Goal: Information Seeking & Learning: Compare options

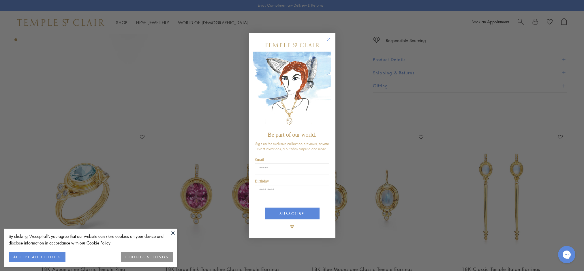
scroll to position [312, 0]
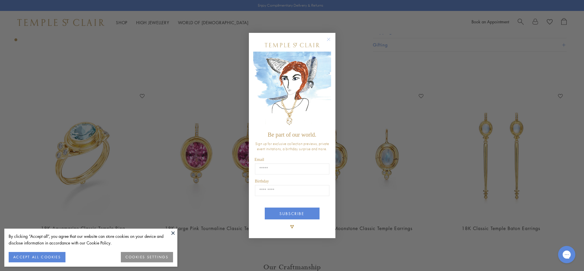
click at [327, 39] on circle "Close dialog" at bounding box center [328, 39] width 7 height 7
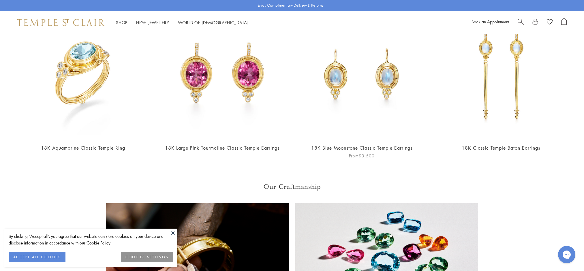
scroll to position [391, 0]
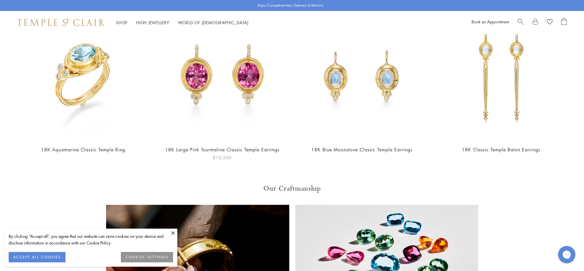
click at [235, 121] on img at bounding box center [222, 77] width 128 height 128
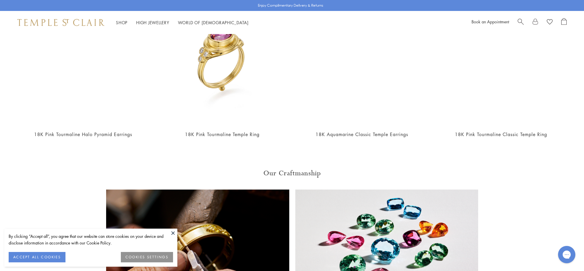
scroll to position [406, 0]
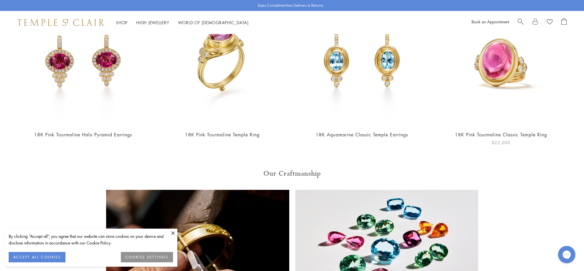
click at [498, 76] on img at bounding box center [501, 62] width 128 height 128
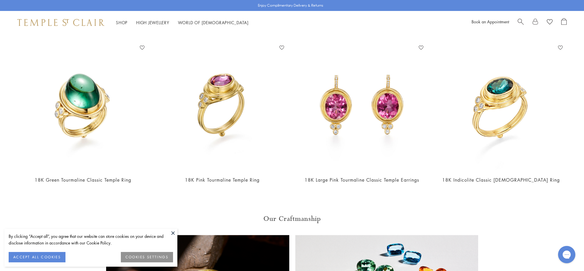
scroll to position [360, 0]
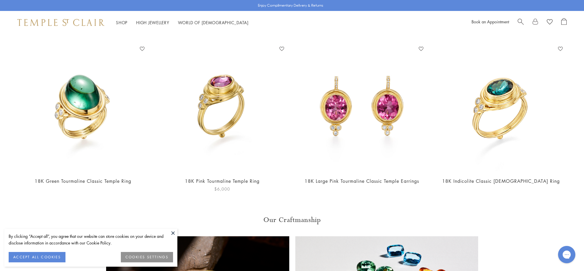
click at [231, 117] on img at bounding box center [222, 108] width 128 height 128
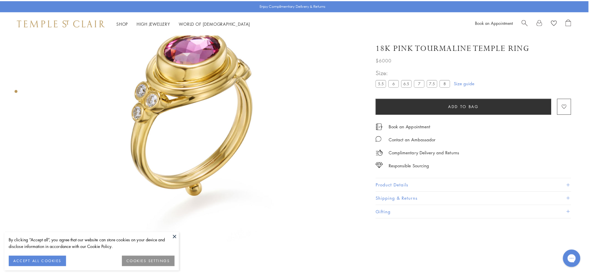
scroll to position [0, 1]
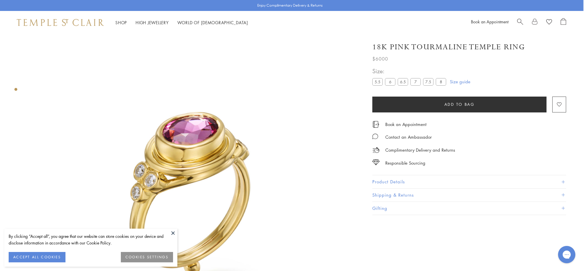
click at [519, 21] on span "Search" at bounding box center [520, 21] width 6 height 6
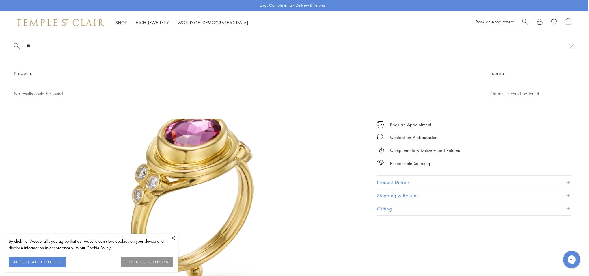
type input "*"
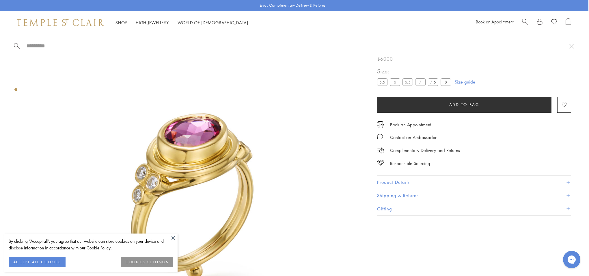
click at [106, 106] on link "Rings" at bounding box center [128, 105] width 58 height 6
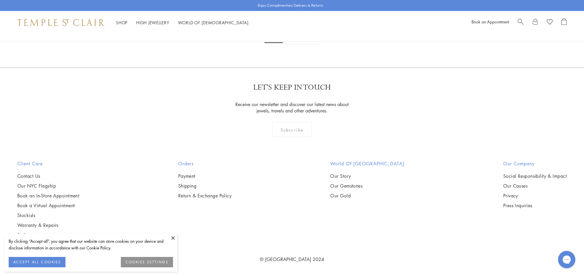
scroll to position [2894, 0]
click at [0, 0] on img at bounding box center [0, 0] width 0 height 0
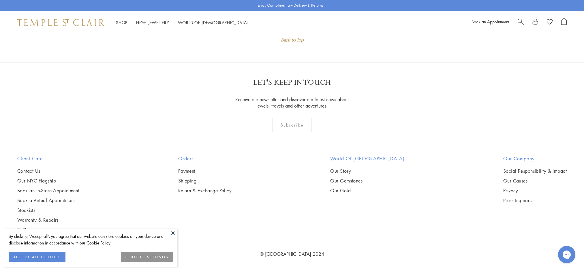
scroll to position [1231, 0]
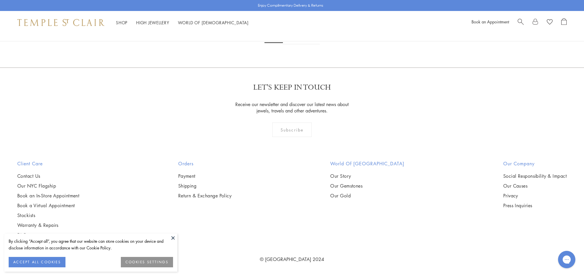
scroll to position [3464, 0]
click at [293, 44] on link "2" at bounding box center [292, 36] width 19 height 16
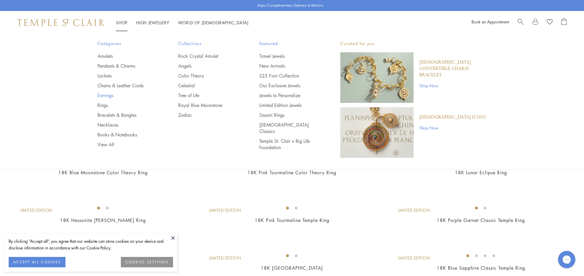
click at [105, 96] on link "Earrings" at bounding box center [127, 95] width 58 height 6
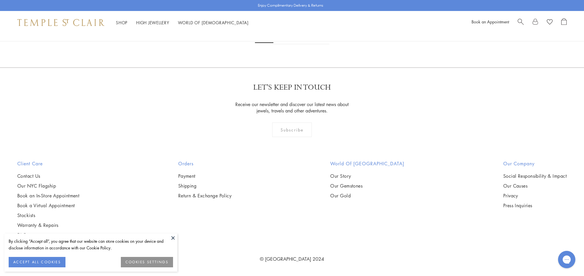
scroll to position [3764, 0]
click at [282, 44] on link "2" at bounding box center [283, 36] width 19 height 16
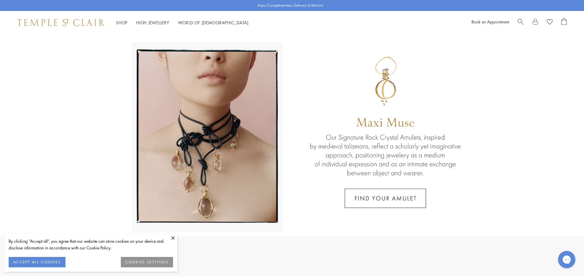
click at [520, 22] on span "Search" at bounding box center [521, 21] width 6 height 6
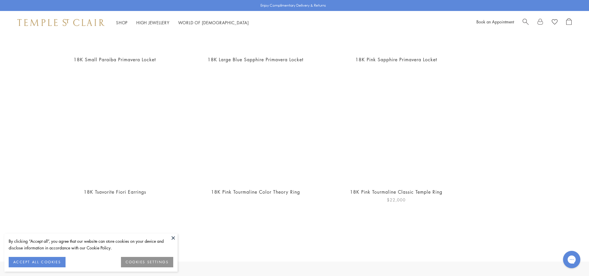
scroll to position [277, 0]
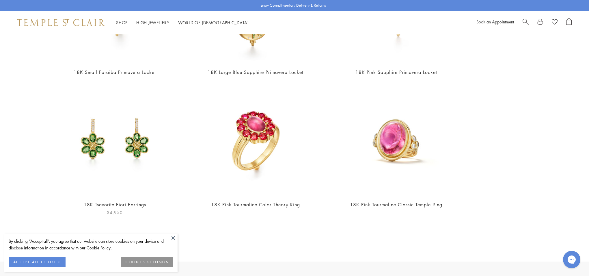
type input "**********"
click at [136, 145] on img at bounding box center [115, 140] width 112 height 112
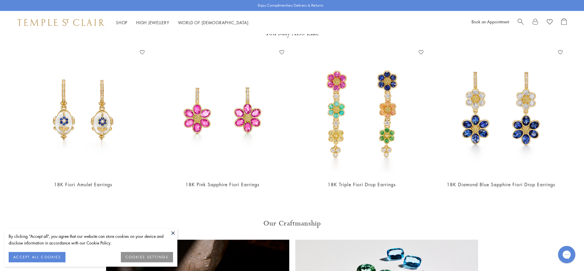
scroll to position [1054, 0]
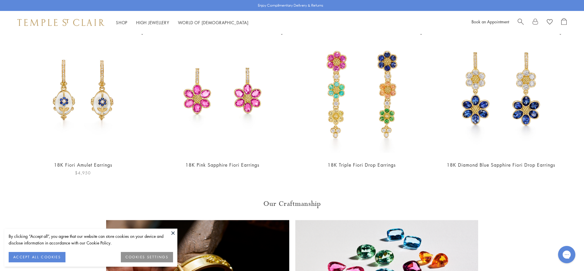
click at [85, 106] on img at bounding box center [83, 92] width 128 height 128
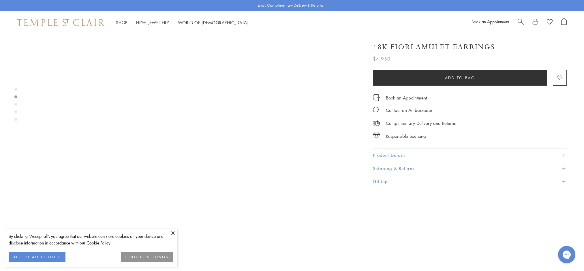
scroll to position [383, 0]
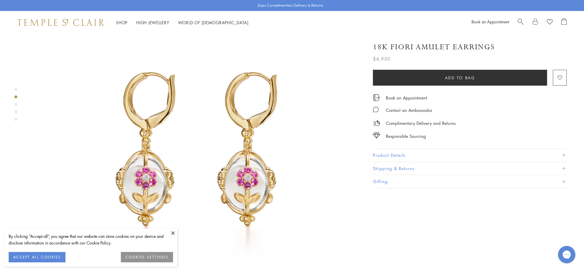
click at [241, 154] on img at bounding box center [194, 155] width 330 height 330
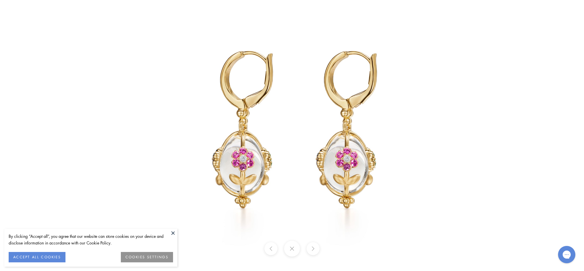
click at [173, 234] on button at bounding box center [173, 233] width 9 height 9
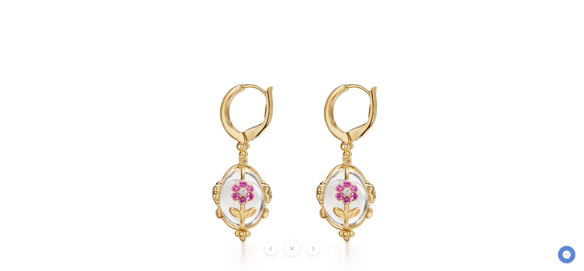
click at [295, 148] on img at bounding box center [292, 169] width 338 height 338
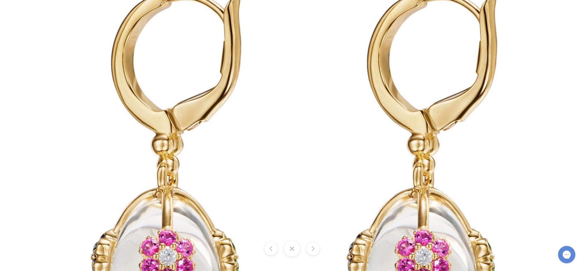
click at [295, 148] on img at bounding box center [288, 199] width 831 height 831
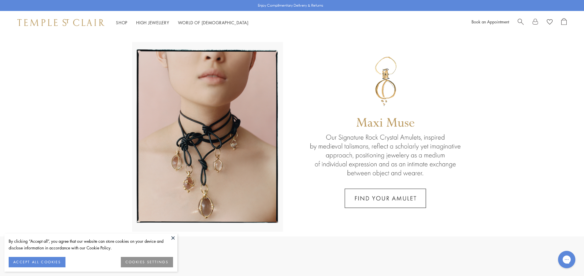
click at [522, 22] on span "Search" at bounding box center [521, 21] width 6 height 6
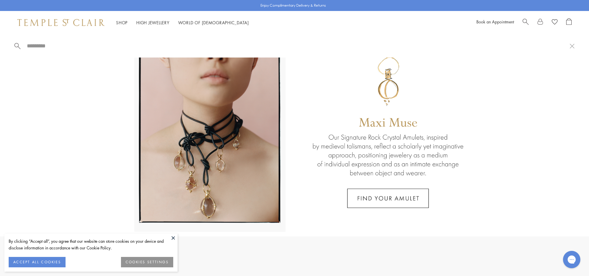
click at [526, 21] on span "Search" at bounding box center [525, 21] width 6 height 6
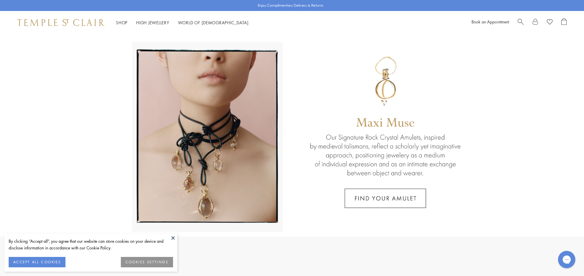
click at [519, 20] on span "Search" at bounding box center [521, 21] width 6 height 6
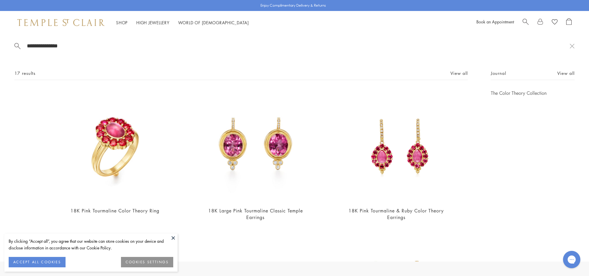
type input "**********"
click at [173, 238] on button at bounding box center [173, 237] width 9 height 9
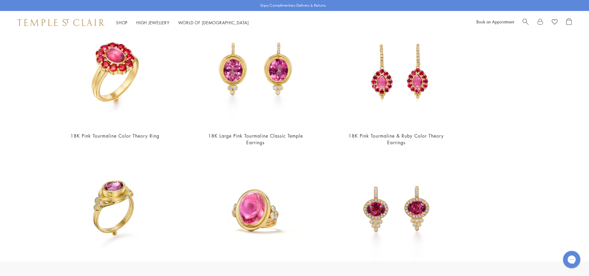
scroll to position [74, 0]
click at [251, 90] on img at bounding box center [255, 71] width 112 height 112
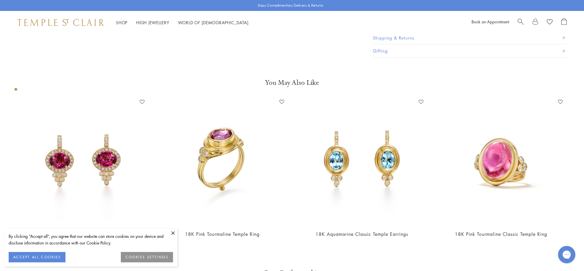
scroll to position [165, 0]
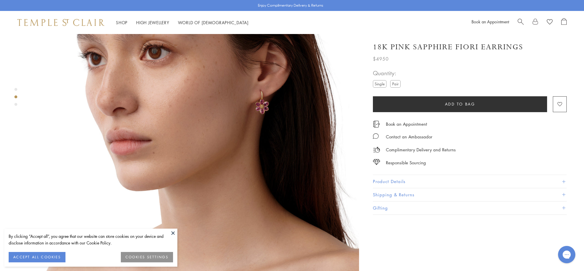
scroll to position [431, 0]
